Goal: Check status: Check status

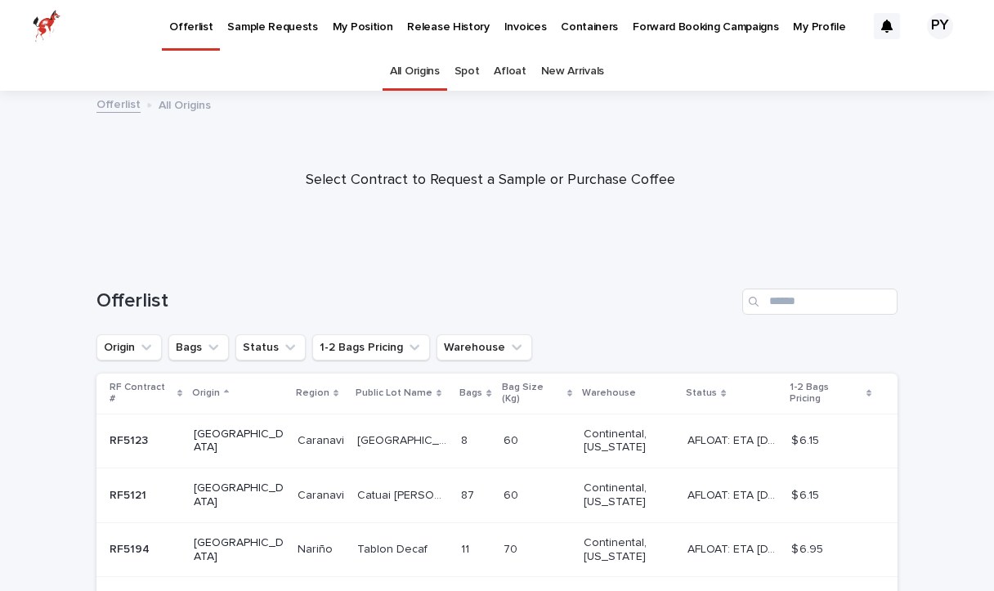
click at [424, 16] on p "Release History" at bounding box center [448, 17] width 82 height 34
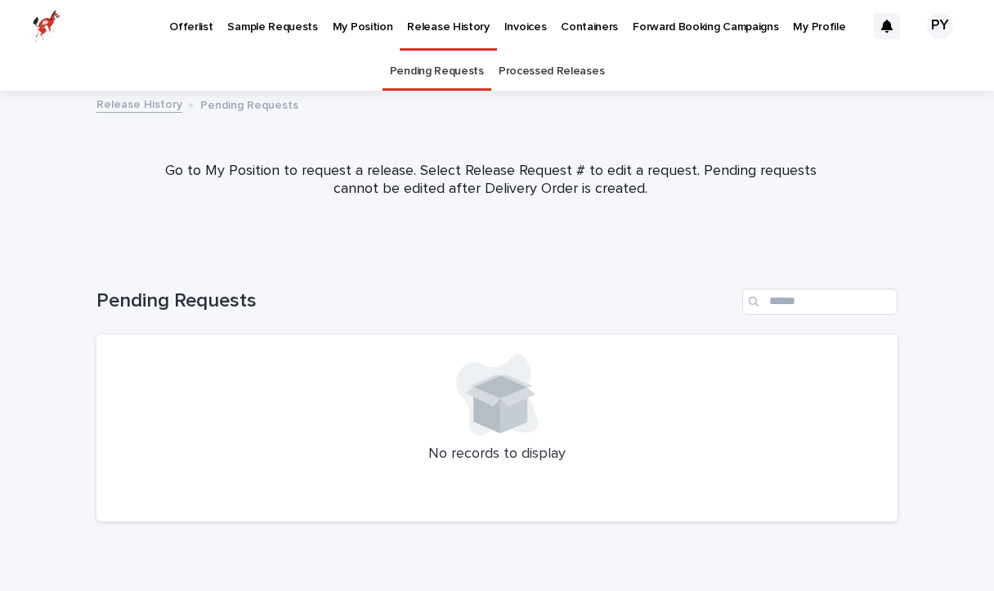
click at [348, 26] on p "My Position" at bounding box center [363, 17] width 61 height 34
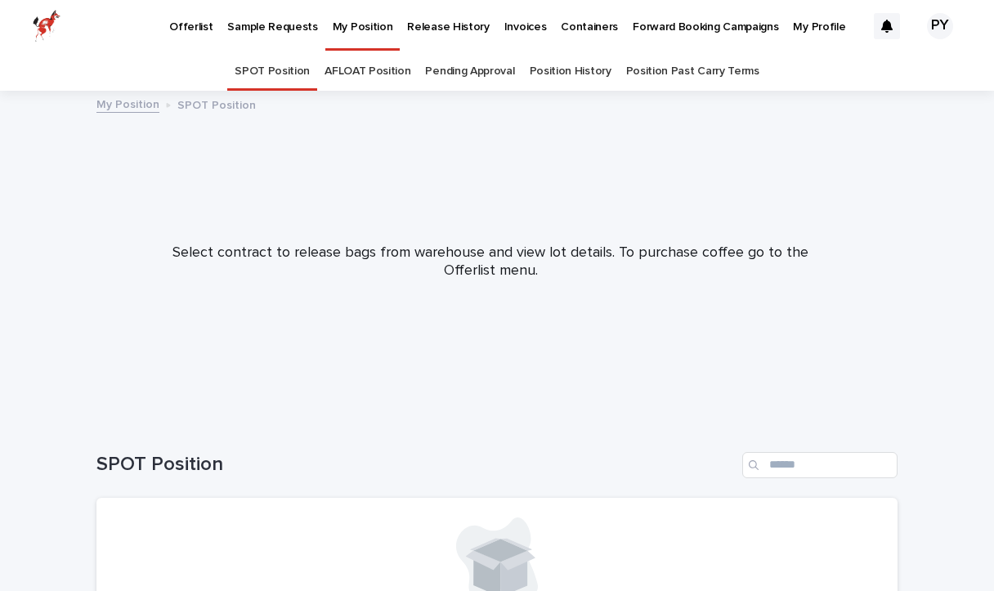
click at [597, 72] on link "Position History" at bounding box center [571, 71] width 82 height 38
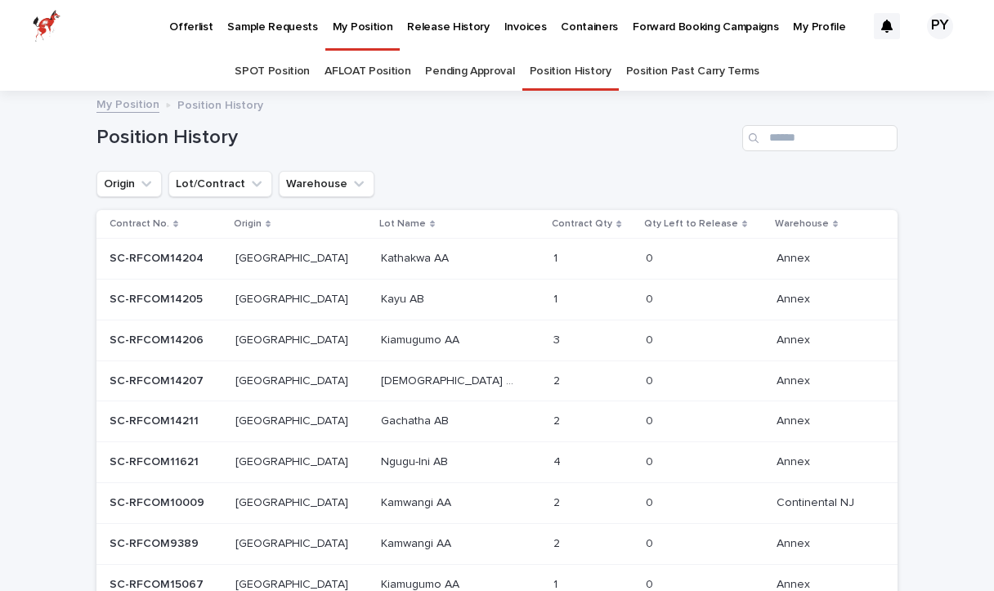
click at [381, 382] on p "[DEMOGRAPHIC_DATA] AA" at bounding box center [451, 379] width 140 height 17
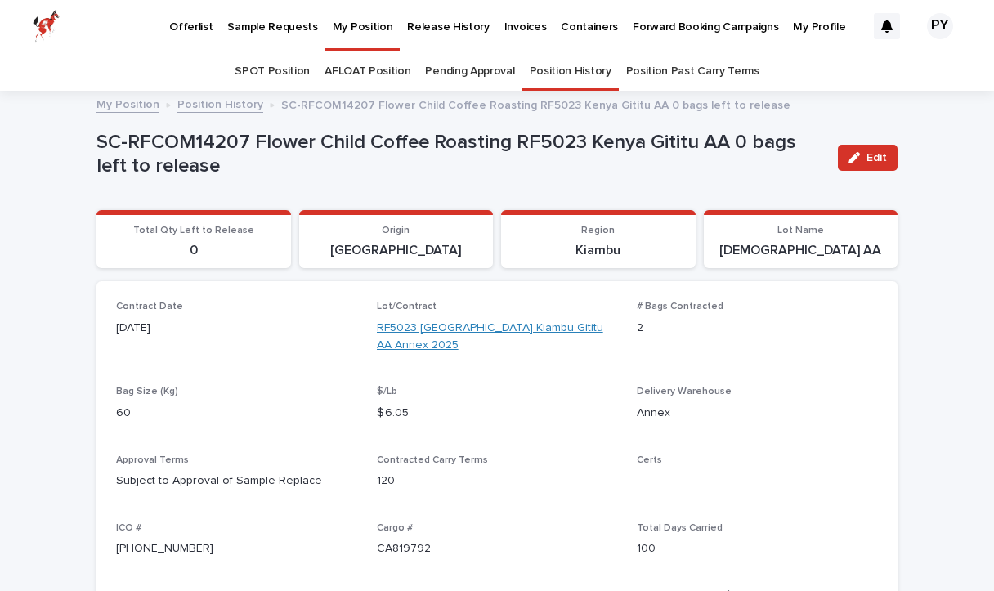
click at [430, 328] on link "RF5023 [GEOGRAPHIC_DATA] Kiambu Gititu AA Annex 2025" at bounding box center [497, 337] width 241 height 34
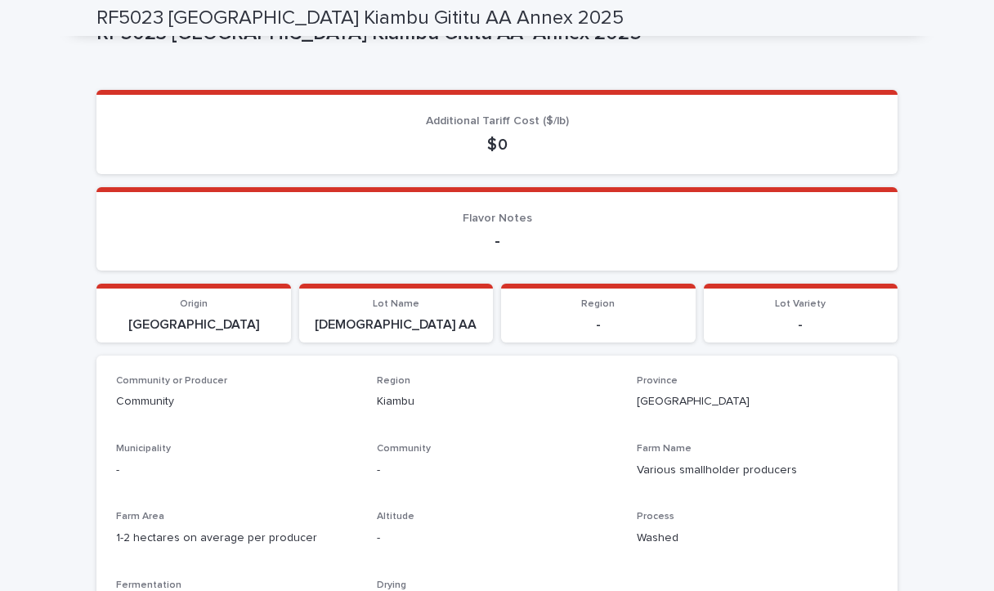
scroll to position [72, 0]
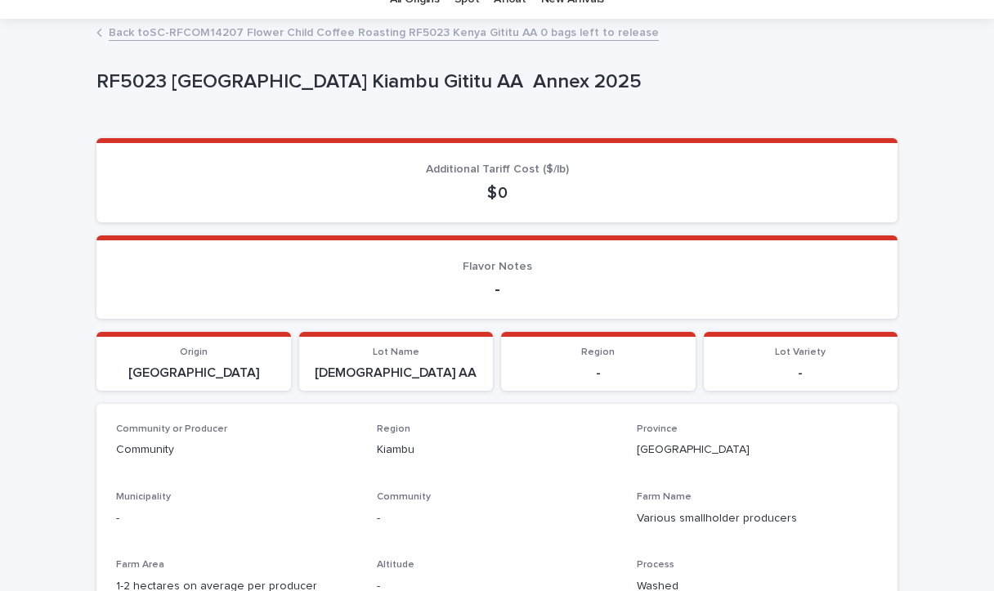
click at [402, 374] on p "[DEMOGRAPHIC_DATA] AA" at bounding box center [396, 374] width 175 height 16
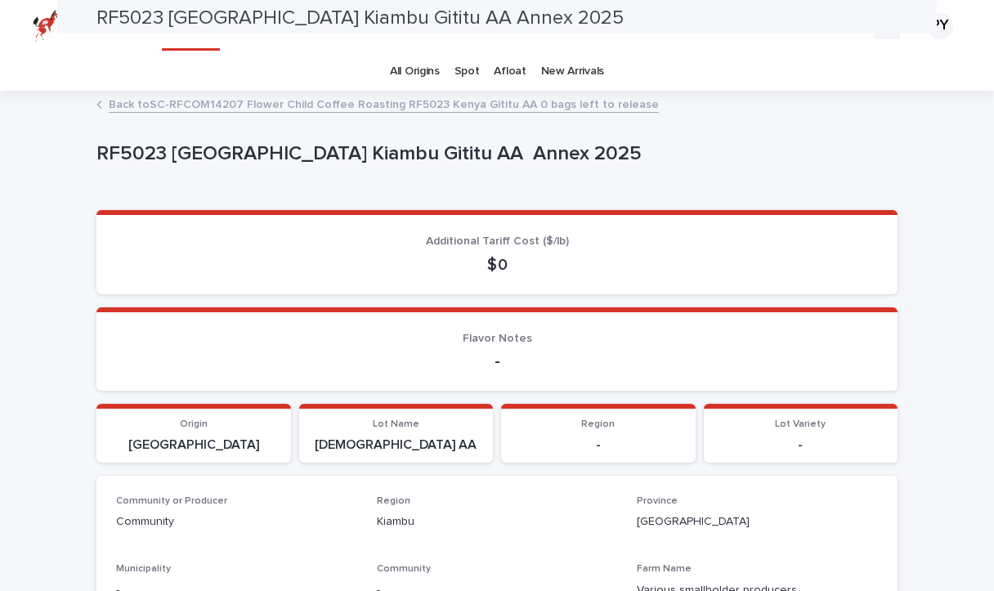
scroll to position [0, 0]
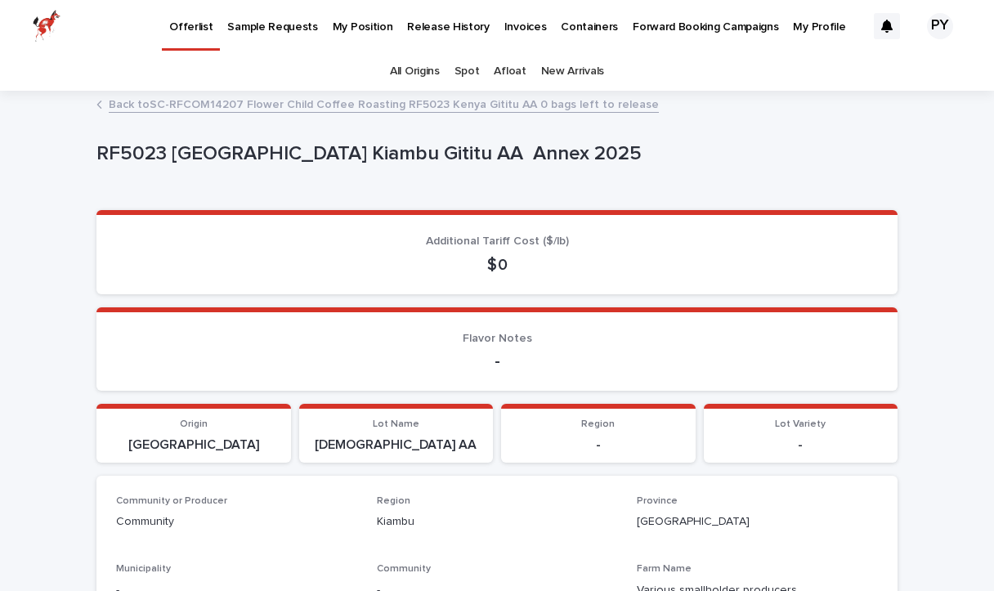
click at [289, 112] on link "Back to SC-RFCOM14207 Flower Child Coffee Roasting RF5023 Kenya Gititu AA 0 bag…" at bounding box center [384, 103] width 550 height 19
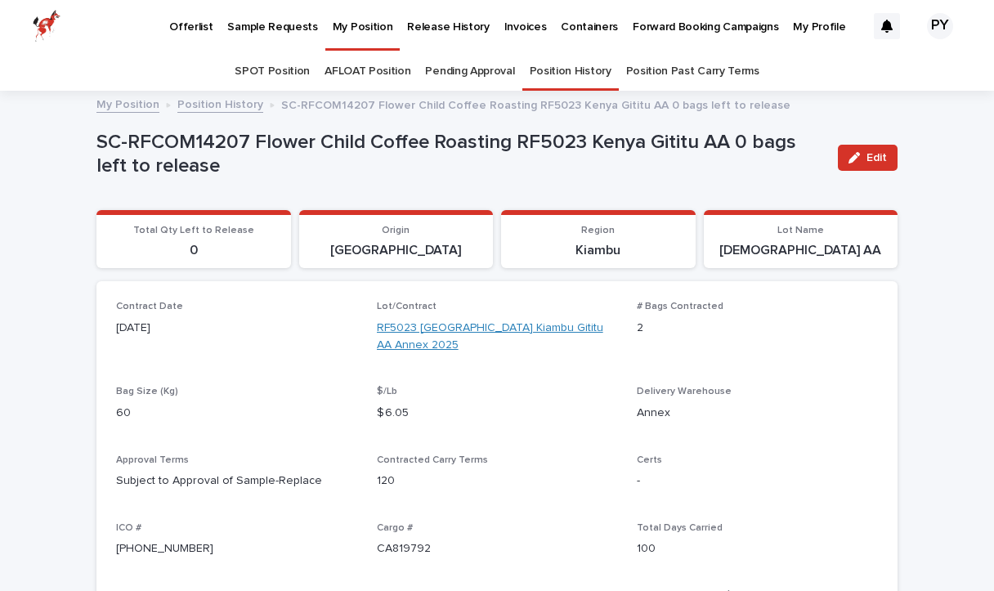
click at [396, 330] on link "RF5023 [GEOGRAPHIC_DATA] Kiambu Gititu AA Annex 2025" at bounding box center [497, 337] width 241 height 34
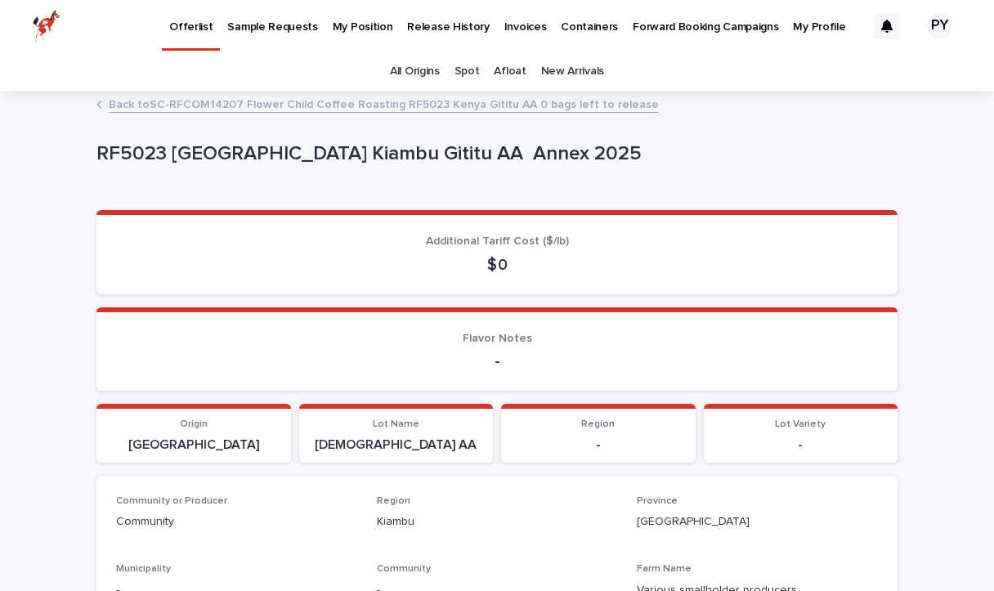
click at [144, 107] on link "Back to SC-RFCOM14207 Flower Child Coffee Roasting RF5023 Kenya Gititu AA 0 bag…" at bounding box center [384, 103] width 550 height 19
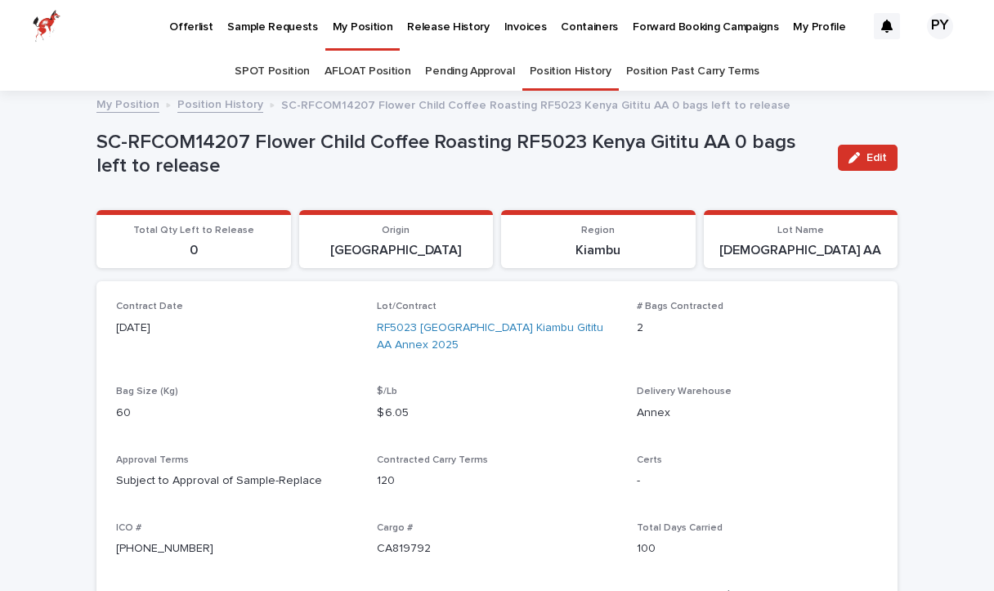
click at [554, 74] on link "Position History" at bounding box center [571, 71] width 82 height 38
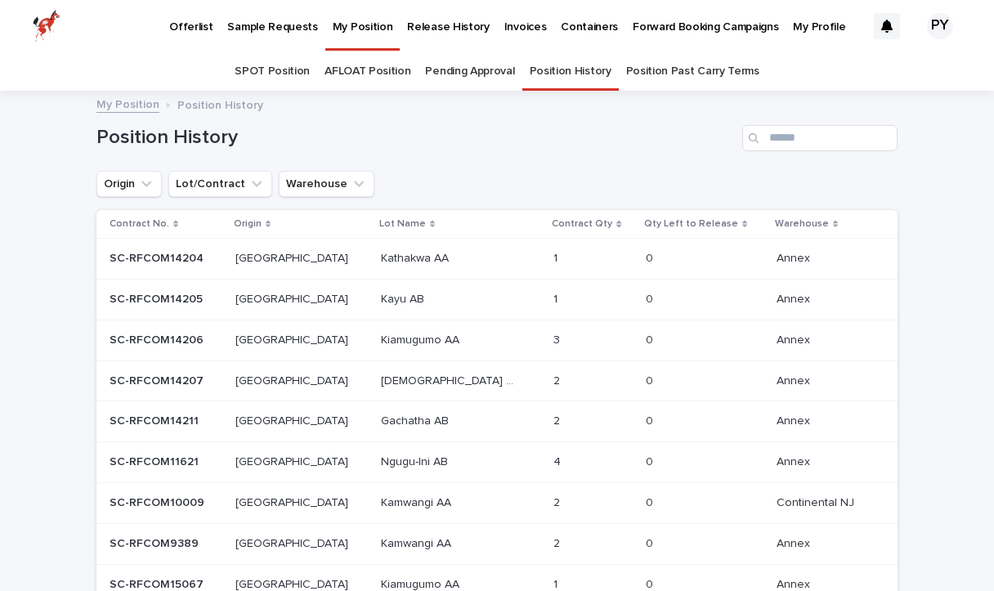
click at [180, 343] on p "SC-RFCOM14206" at bounding box center [158, 338] width 97 height 17
